Goal: Check status: Check status

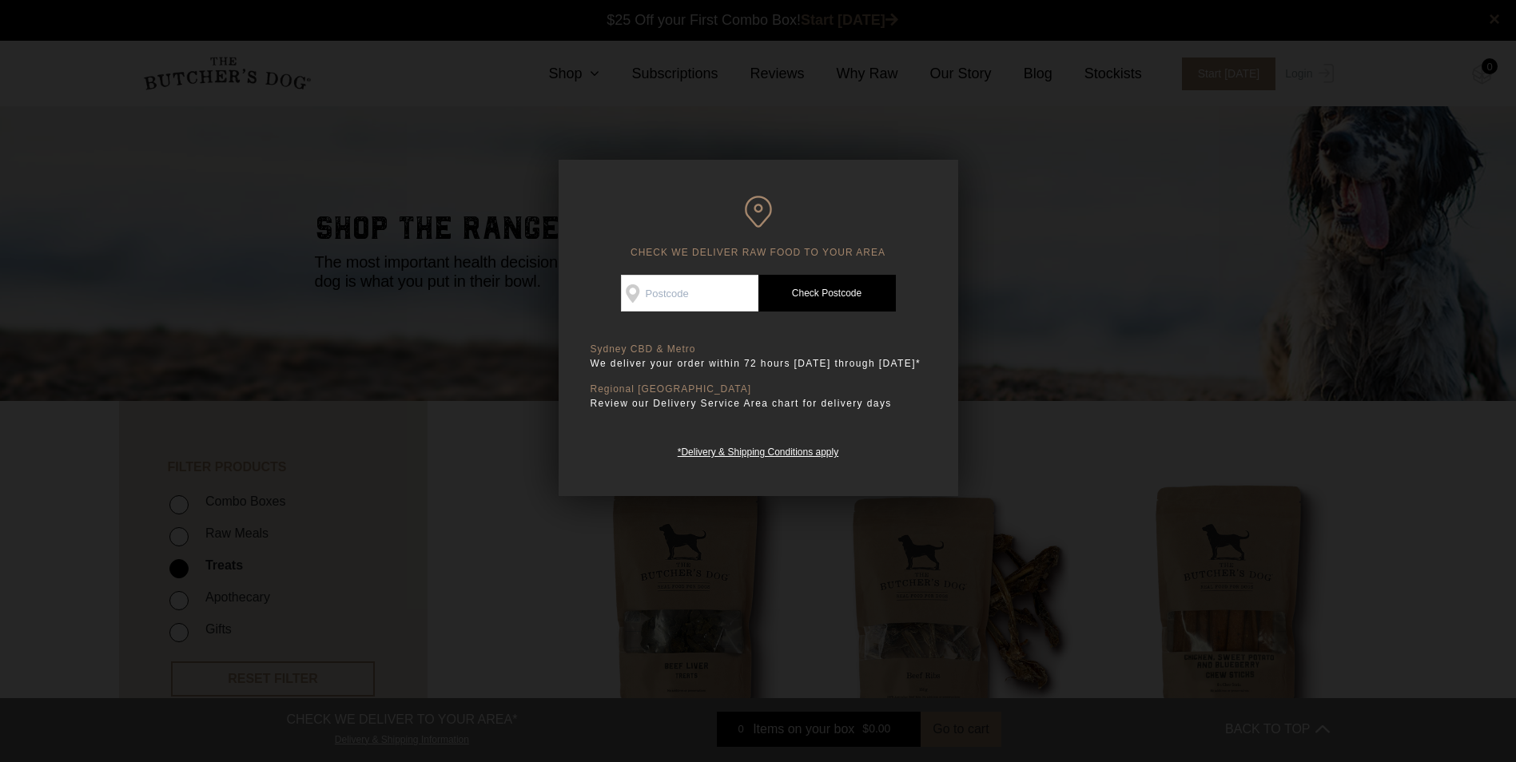
click at [694, 284] on input "Check Availability At" at bounding box center [689, 293] width 137 height 37
type input "3020"
click at [797, 292] on link "Check Postcode" at bounding box center [826, 293] width 137 height 37
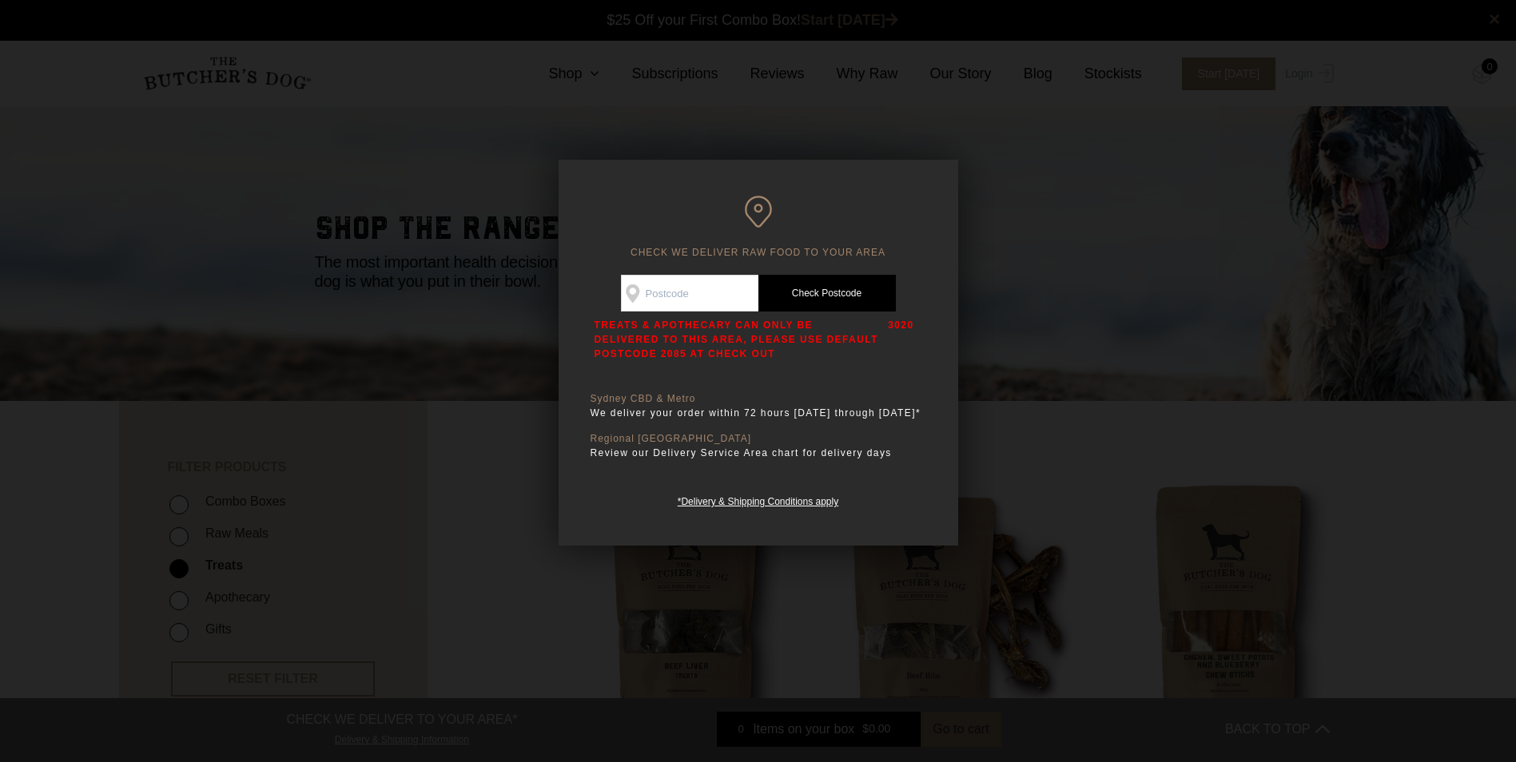
drag, startPoint x: 797, startPoint y: 292, endPoint x: 857, endPoint y: 285, distance: 59.5
click at [855, 284] on link "Check Postcode" at bounding box center [826, 293] width 137 height 37
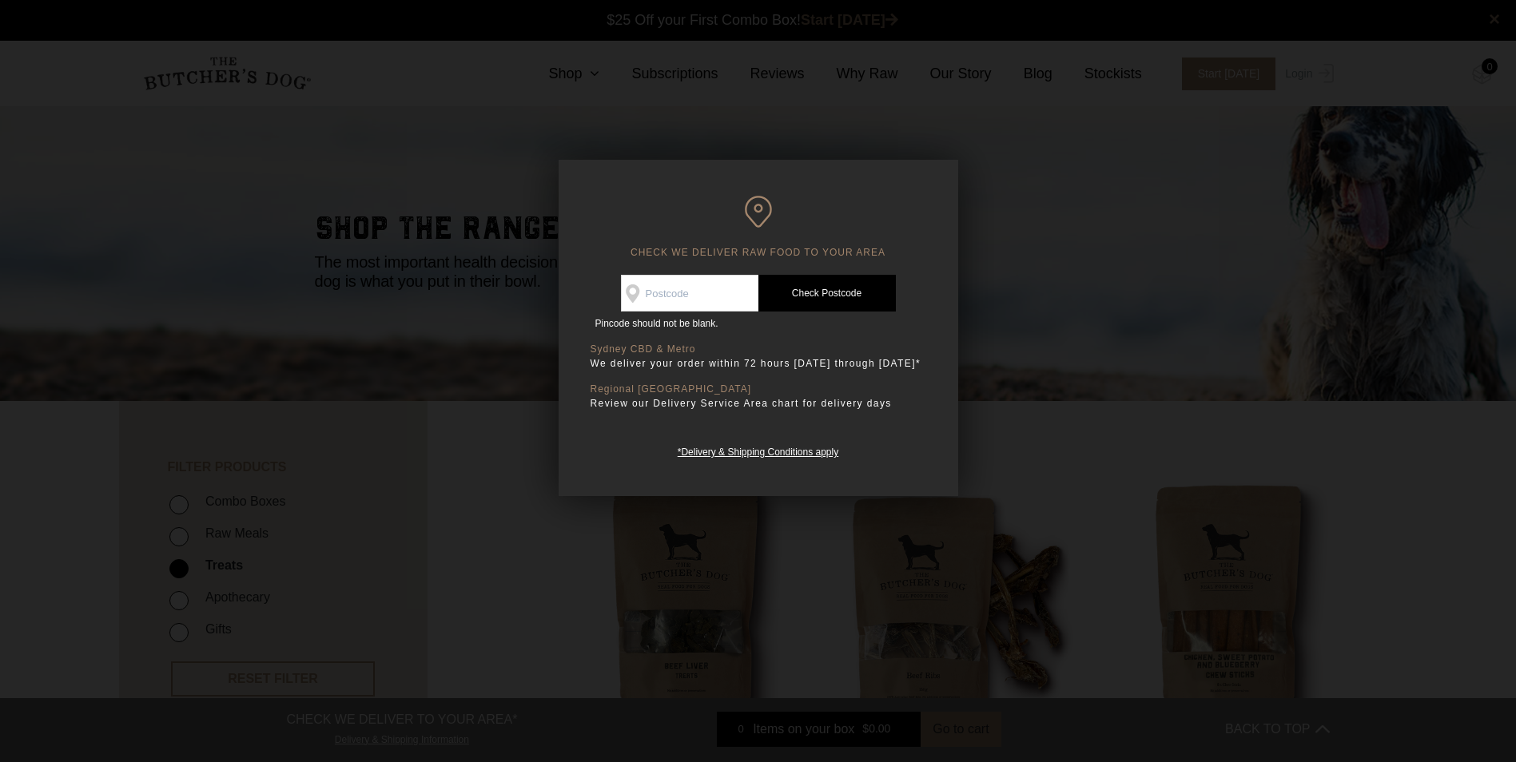
click at [861, 279] on link "Check Postcode" at bounding box center [826, 293] width 137 height 37
click at [711, 286] on input "Check Availability At" at bounding box center [689, 293] width 137 height 37
type input "3020"
click at [817, 299] on link "Check Postcode" at bounding box center [826, 293] width 137 height 37
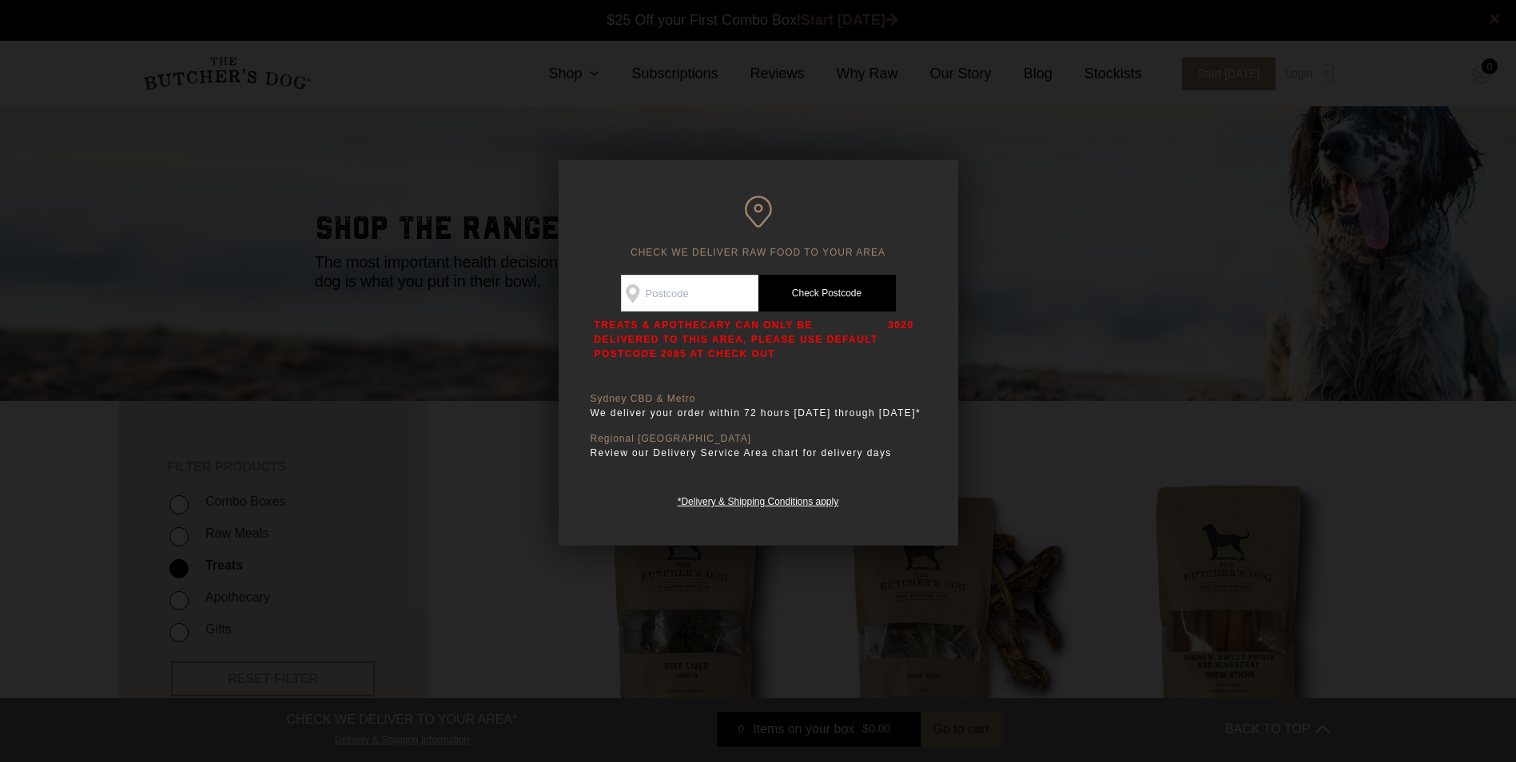
click at [682, 364] on div "Good news! We deliver to your area Check Availability At Check Postcode TREATS …" at bounding box center [758, 392] width 336 height 235
drag, startPoint x: 1099, startPoint y: 361, endPoint x: 1113, endPoint y: 342, distance: 23.5
click at [1103, 356] on div at bounding box center [758, 381] width 1516 height 762
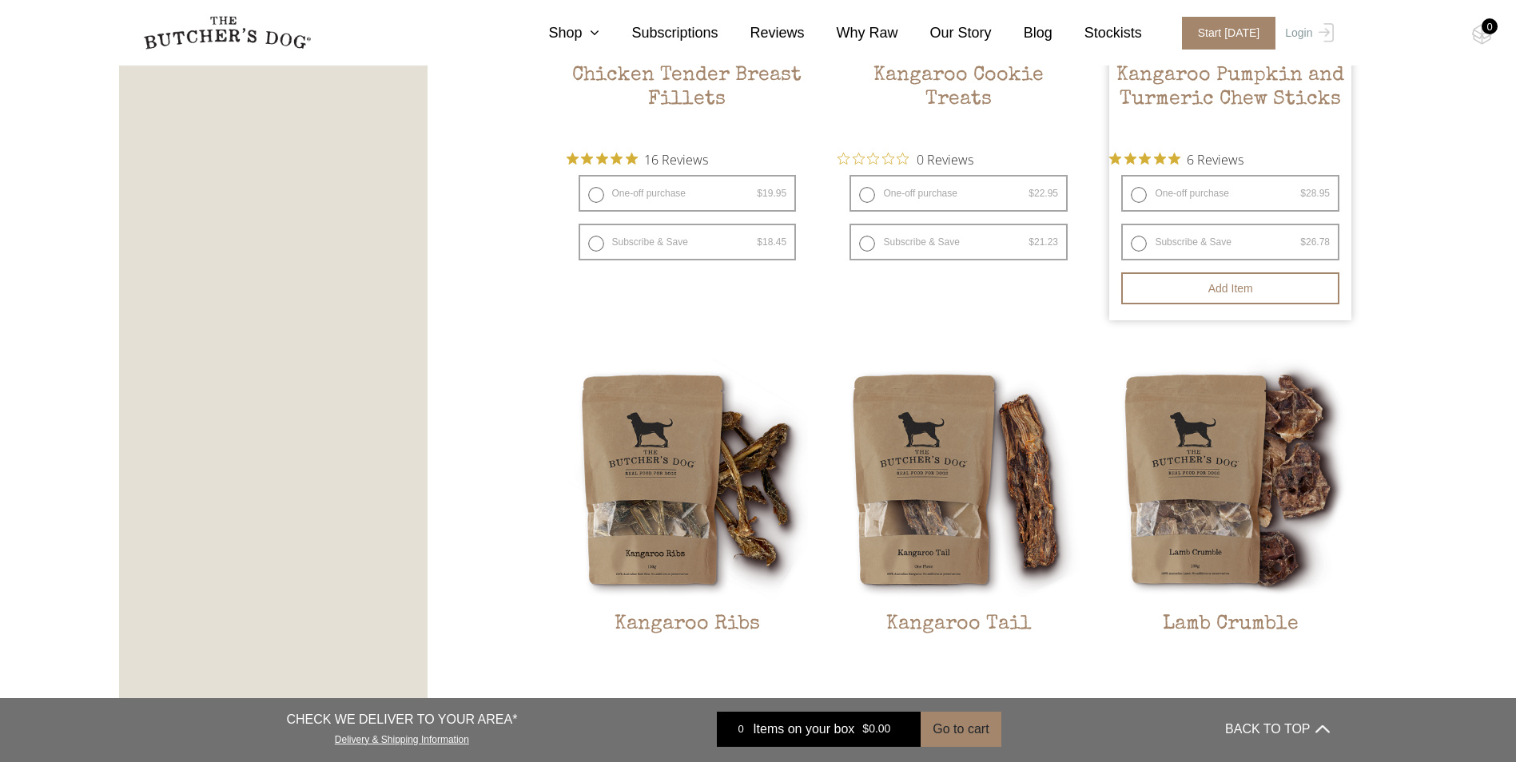
scroll to position [1278, 0]
